Goal: Task Accomplishment & Management: Use online tool/utility

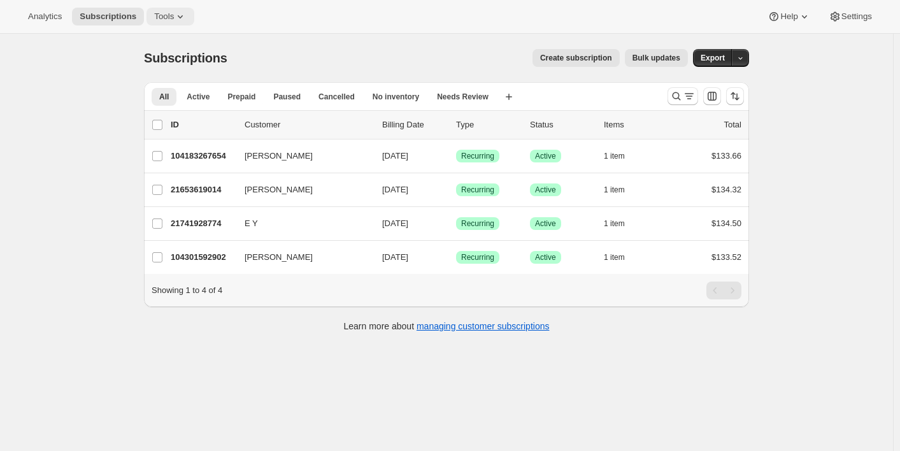
click at [184, 14] on icon at bounding box center [180, 16] width 13 height 13
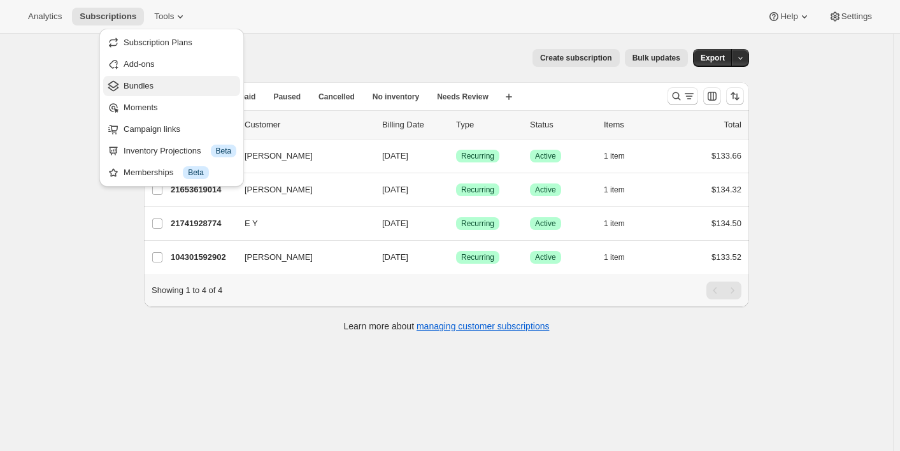
click at [172, 83] on span "Bundles" at bounding box center [180, 86] width 113 height 13
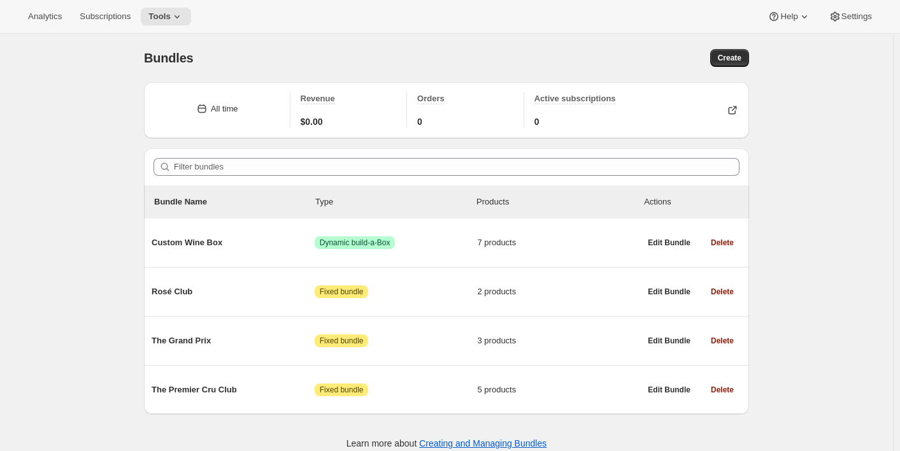
click at [842, 199] on div "Bundles. This page is ready Bundles Create All time Revenue $0.00 Orders 0 Acti…" at bounding box center [446, 259] width 893 height 451
click at [828, 207] on div "Bundles. This page is ready Bundles Create All time Revenue $0.00 Orders 0 Acti…" at bounding box center [446, 259] width 893 height 451
click at [835, 191] on div "Bundles. This page is ready Bundles Create All time Revenue $0.00 Orders 0 Acti…" at bounding box center [446, 259] width 893 height 451
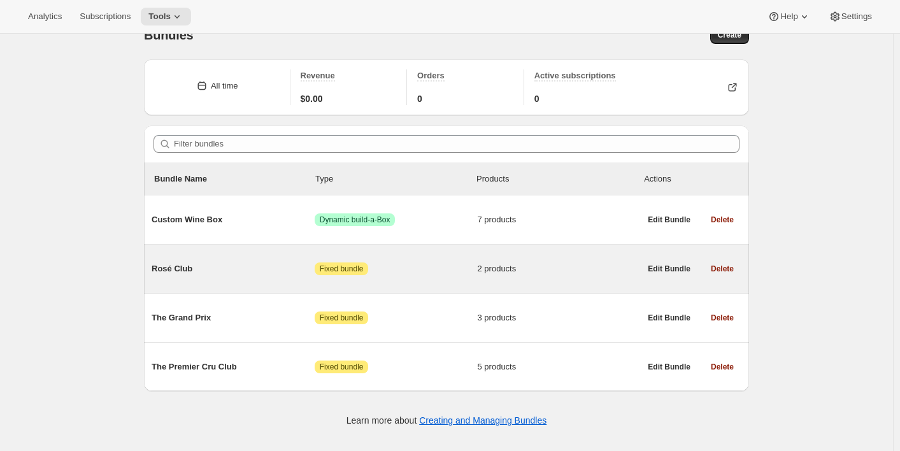
scroll to position [34, 0]
